Goal: Use online tool/utility: Utilize a website feature to perform a specific function

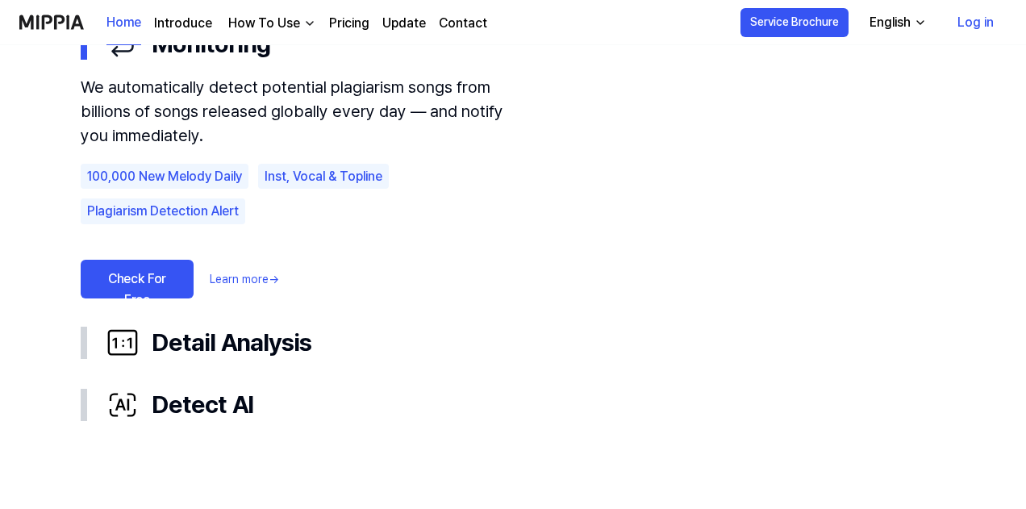
scroll to position [1137, 0]
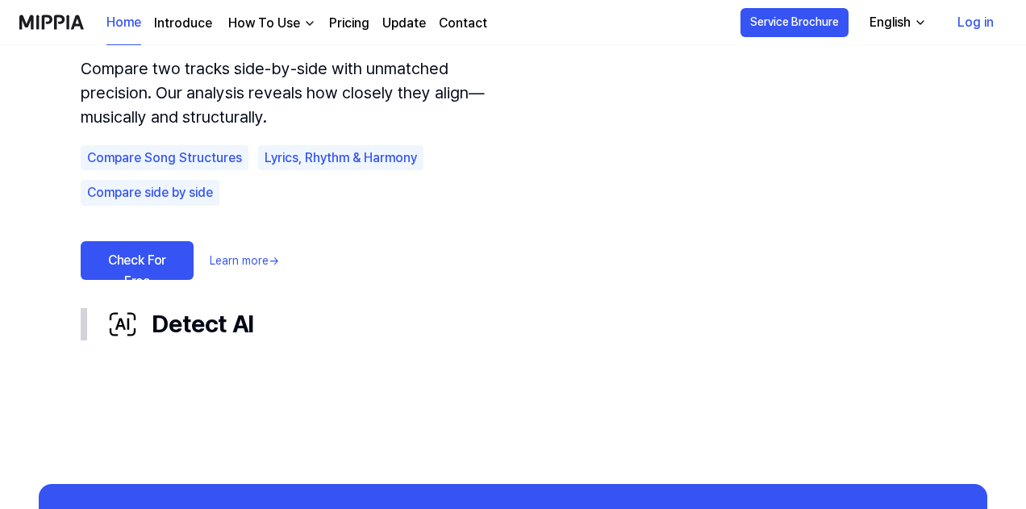
click at [202, 336] on div "Detect AI" at bounding box center [525, 324] width 839 height 36
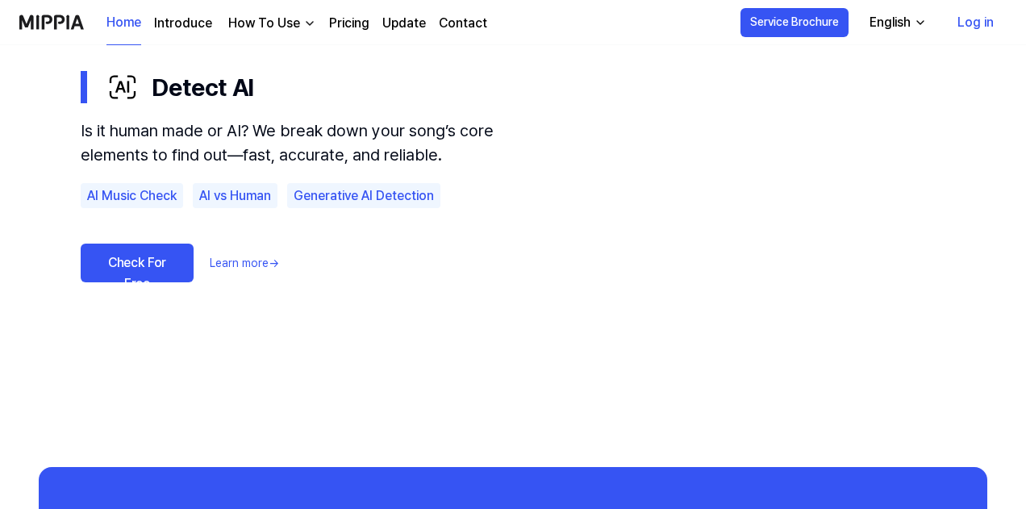
click at [238, 264] on link "Learn more →" at bounding box center [244, 263] width 69 height 17
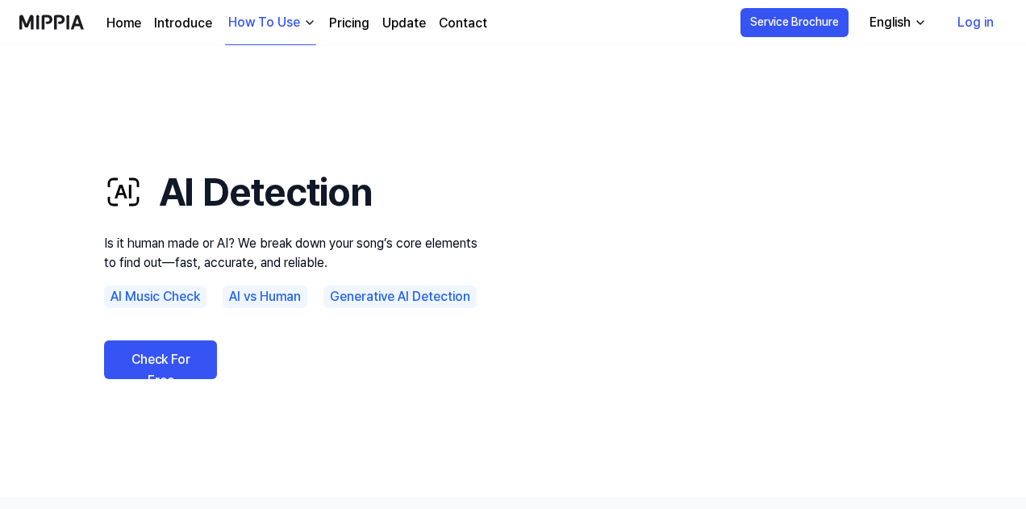
click at [134, 364] on link "Check For Free" at bounding box center [160, 359] width 113 height 39
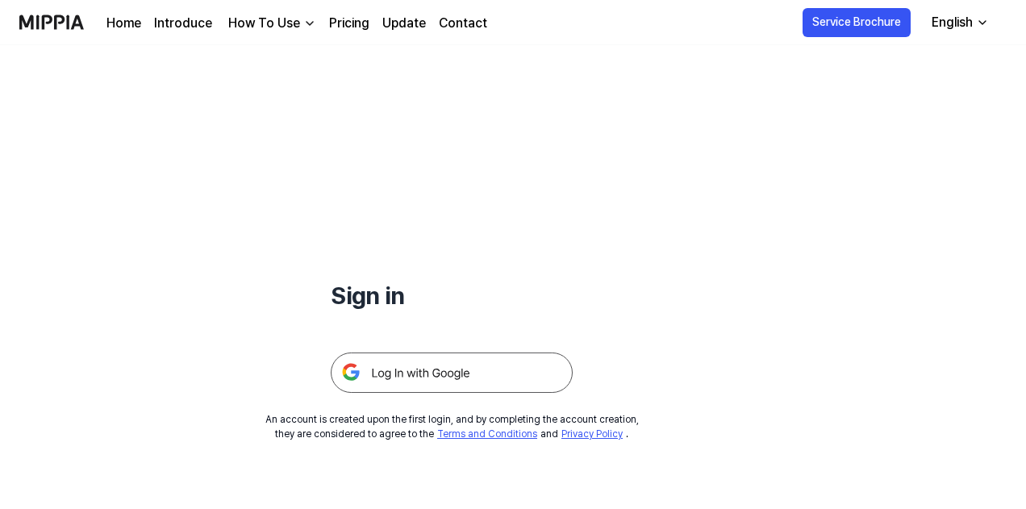
click at [415, 381] on img at bounding box center [452, 373] width 242 height 40
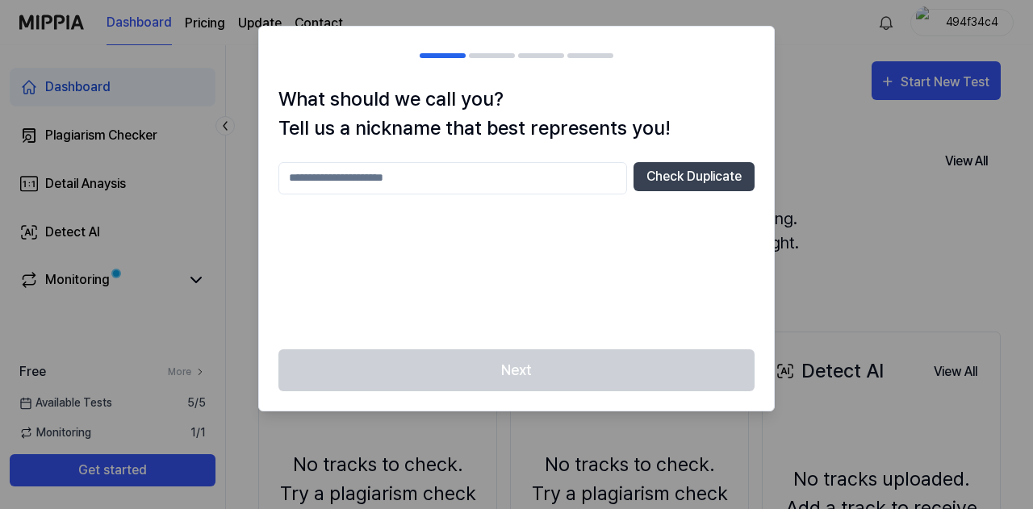
click at [407, 180] on input "text" at bounding box center [452, 178] width 348 height 32
type input "*****"
click at [657, 175] on button "Check Duplicate" at bounding box center [693, 176] width 121 height 29
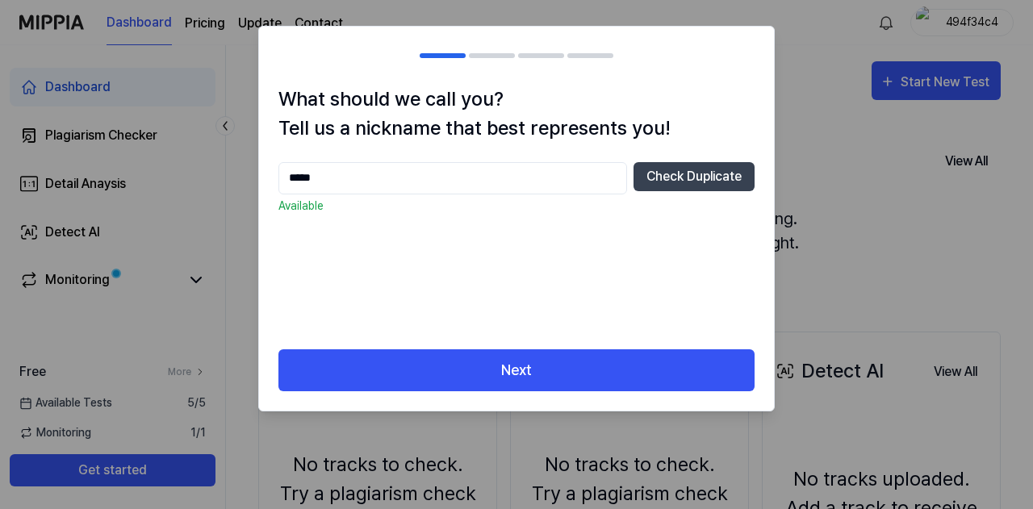
click at [533, 372] on button "Next" at bounding box center [516, 370] width 476 height 43
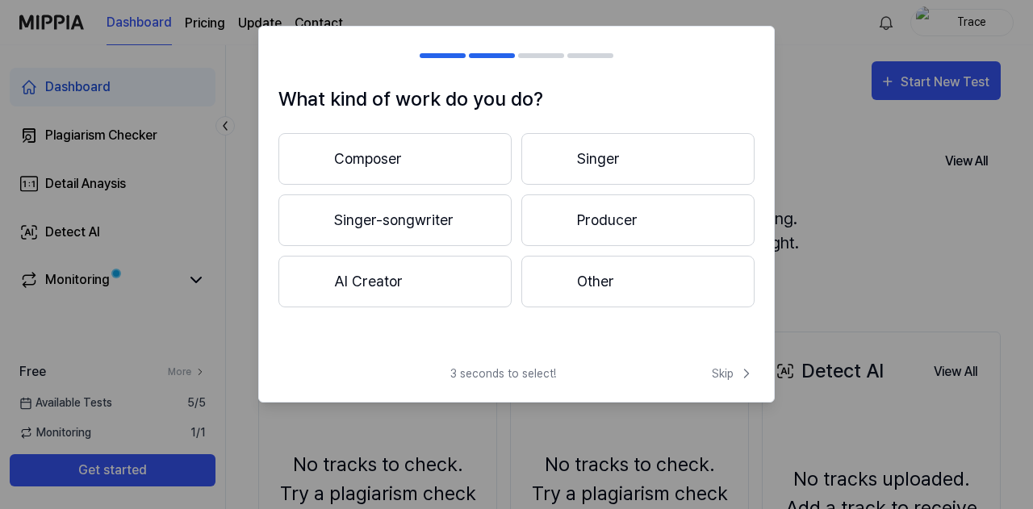
click at [370, 162] on button "Composer" at bounding box center [394, 159] width 233 height 52
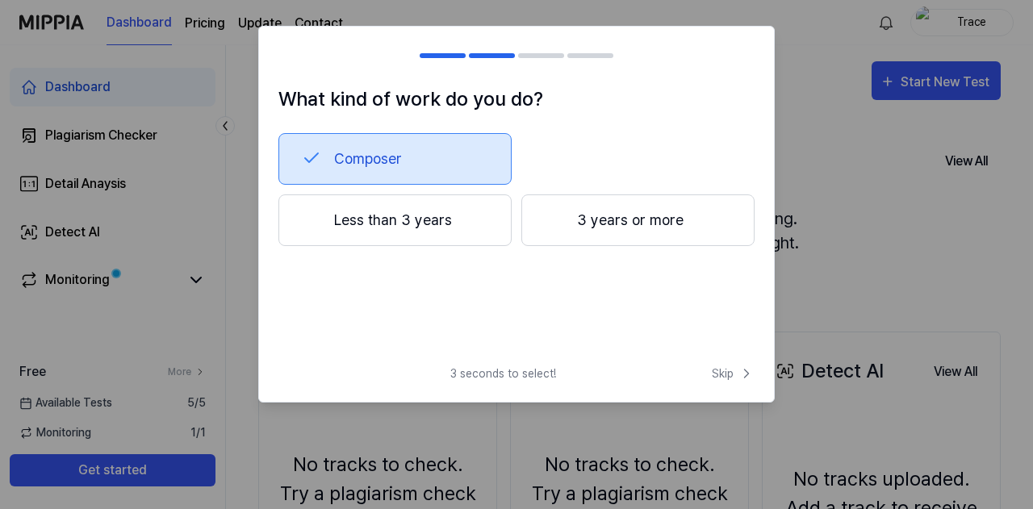
click at [578, 221] on button "3 years or more" at bounding box center [637, 220] width 233 height 52
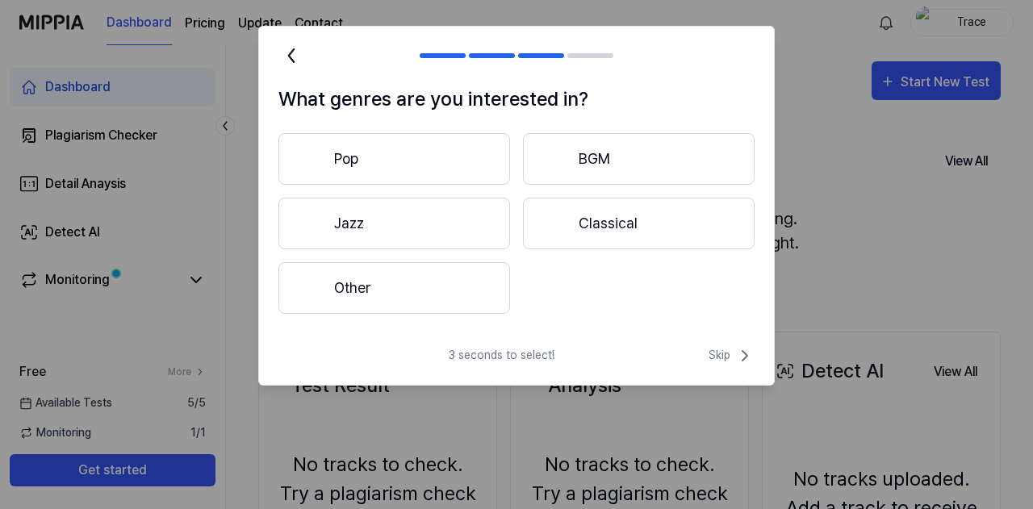
click at [428, 162] on button "Pop" at bounding box center [394, 159] width 232 height 52
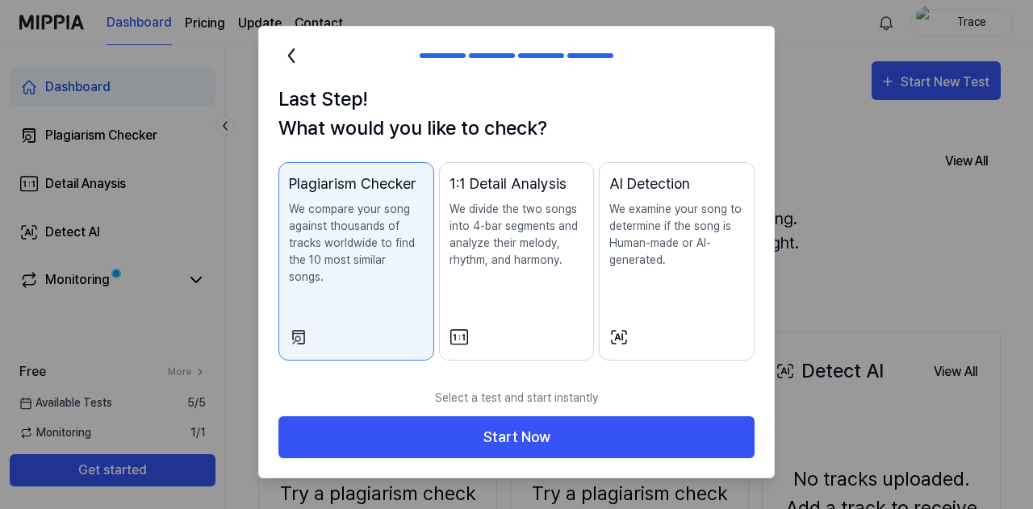
click at [660, 262] on p "We examine your song to determine if the song is Human-made or AI-generated." at bounding box center [676, 235] width 135 height 68
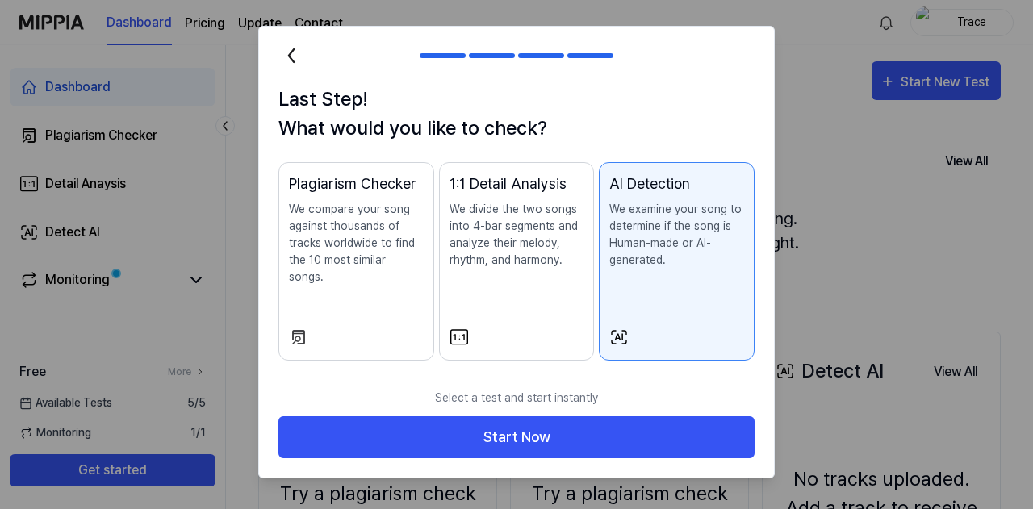
click at [582, 419] on button "Start Now" at bounding box center [516, 437] width 476 height 43
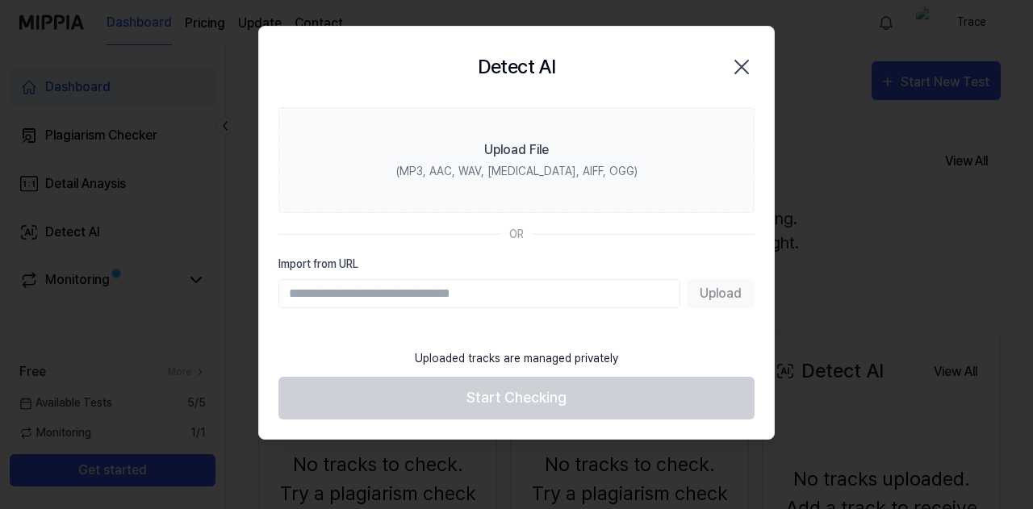
click at [507, 156] on div "Upload File" at bounding box center [516, 149] width 65 height 19
click at [0, 0] on input "Upload File (MP3, AAC, WAV, [MEDICAL_DATA], AIFF, OGG)" at bounding box center [0, 0] width 0 height 0
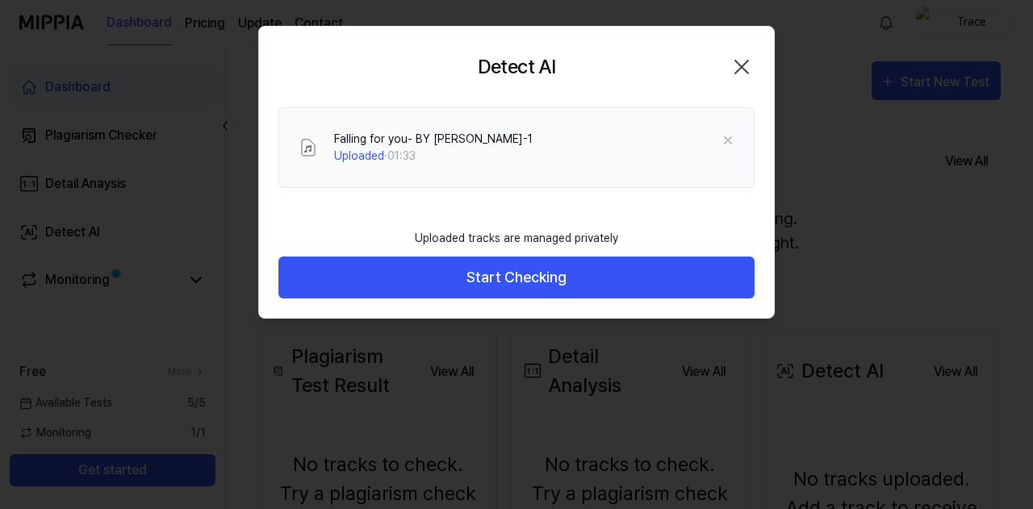
click at [590, 281] on button "Start Checking" at bounding box center [516, 278] width 476 height 43
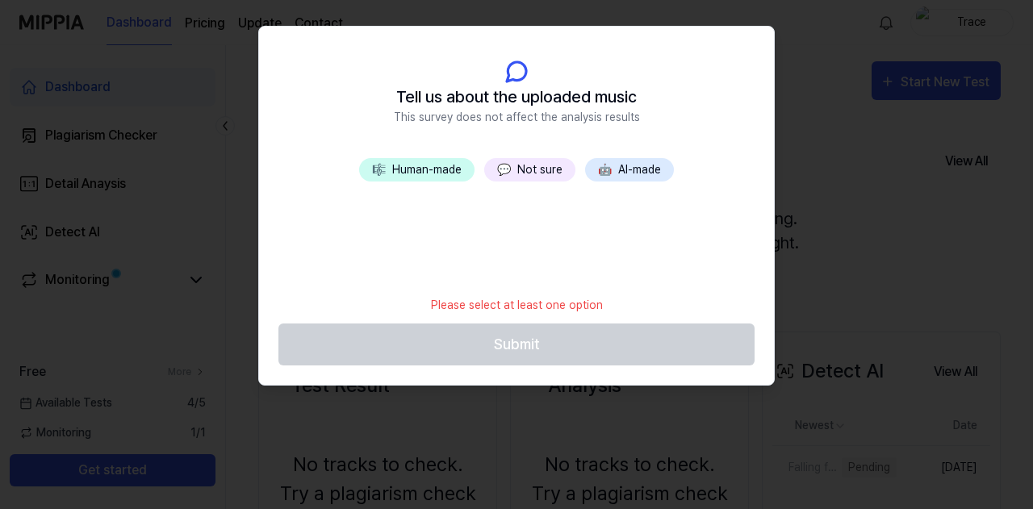
click at [533, 173] on button "💬 Not sure" at bounding box center [529, 169] width 91 height 23
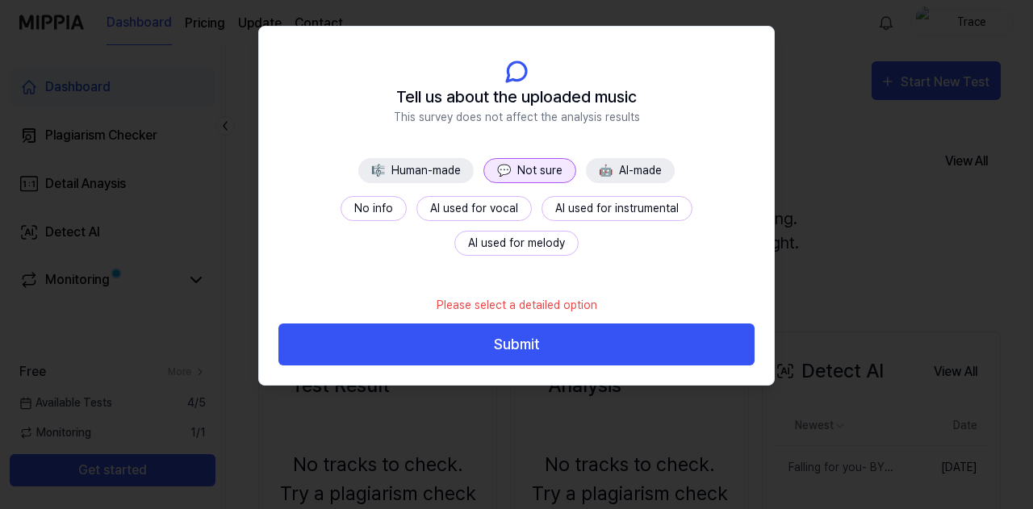
click at [564, 206] on button "AI used for instrumental" at bounding box center [616, 208] width 151 height 25
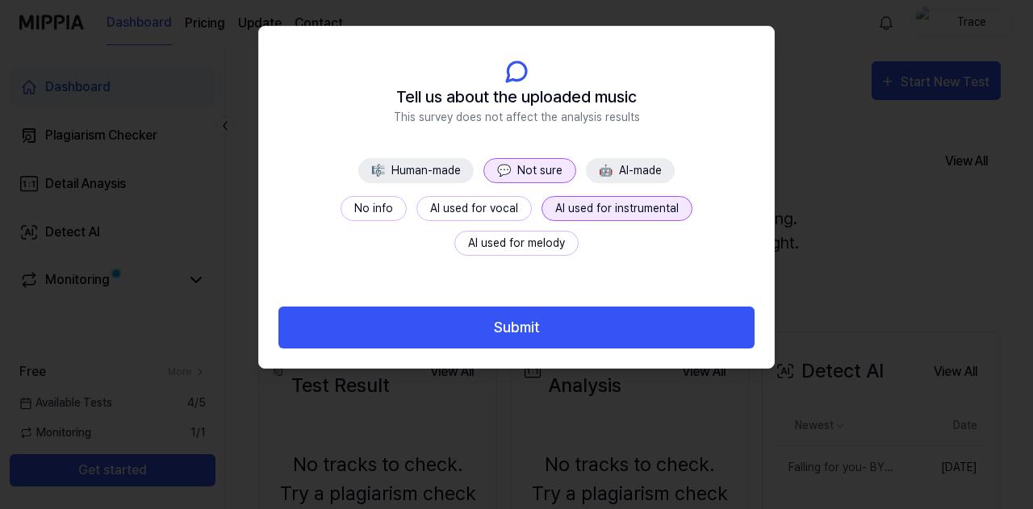
click at [505, 333] on button "Submit" at bounding box center [516, 328] width 476 height 43
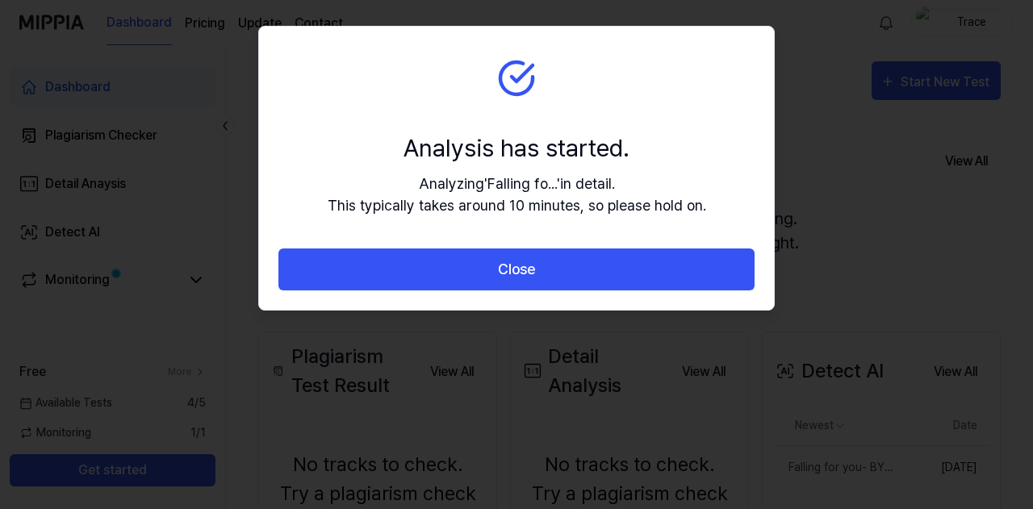
click at [710, 130] on section "Analysis has started. Analyzing ' Falling fo... ' in detail. This typically tak…" at bounding box center [516, 138] width 515 height 222
click at [528, 270] on button "Close" at bounding box center [516, 269] width 476 height 43
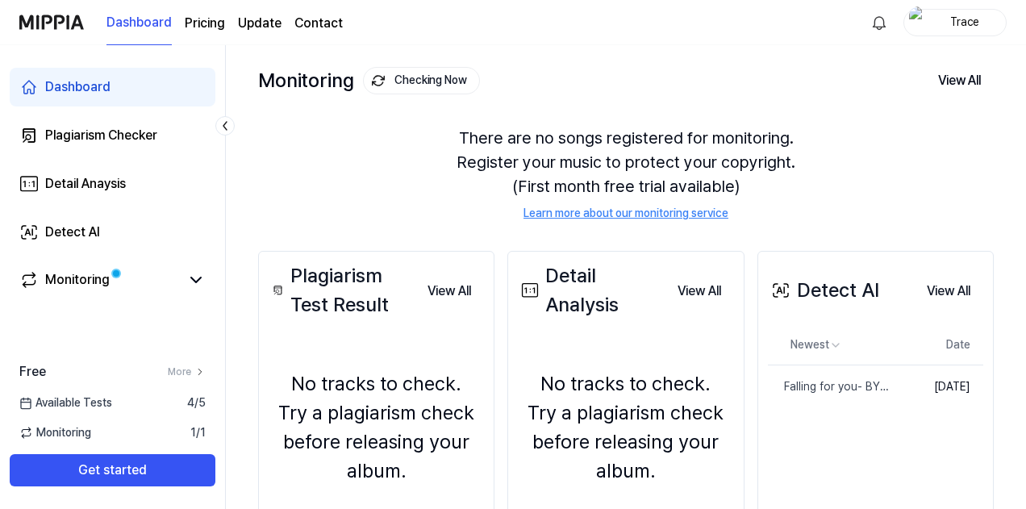
scroll to position [161, 0]
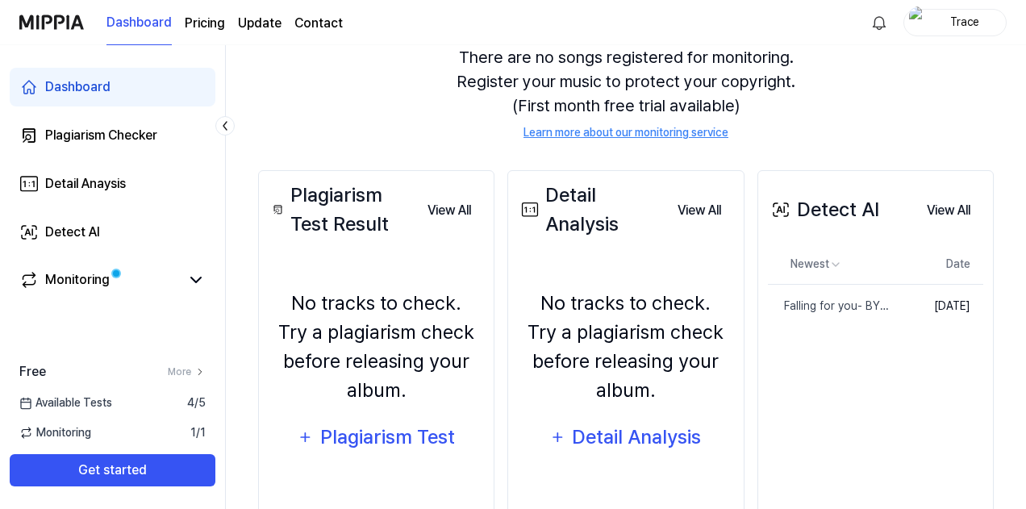
click at [944, 211] on button "View All" at bounding box center [948, 210] width 69 height 32
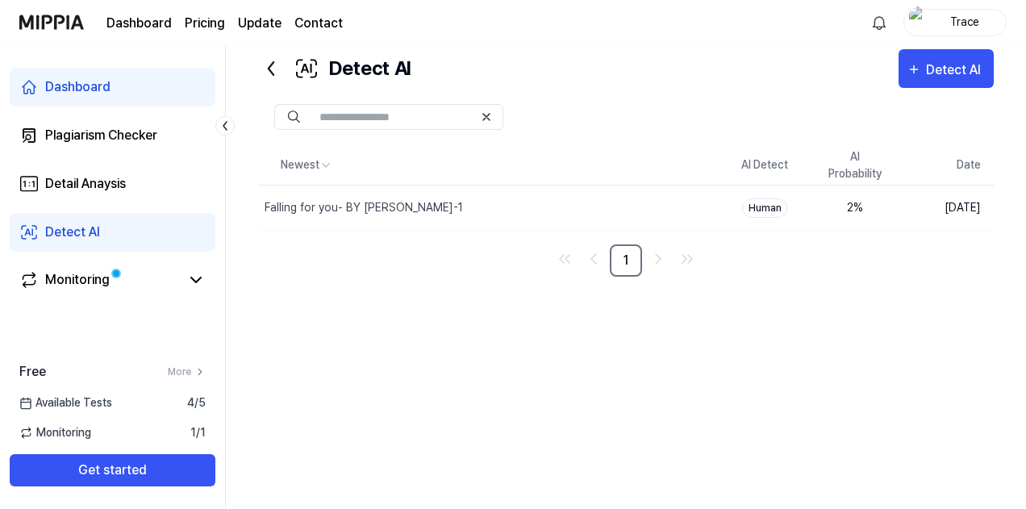
scroll to position [39, 0]
